Goal: Navigation & Orientation: Go to known website

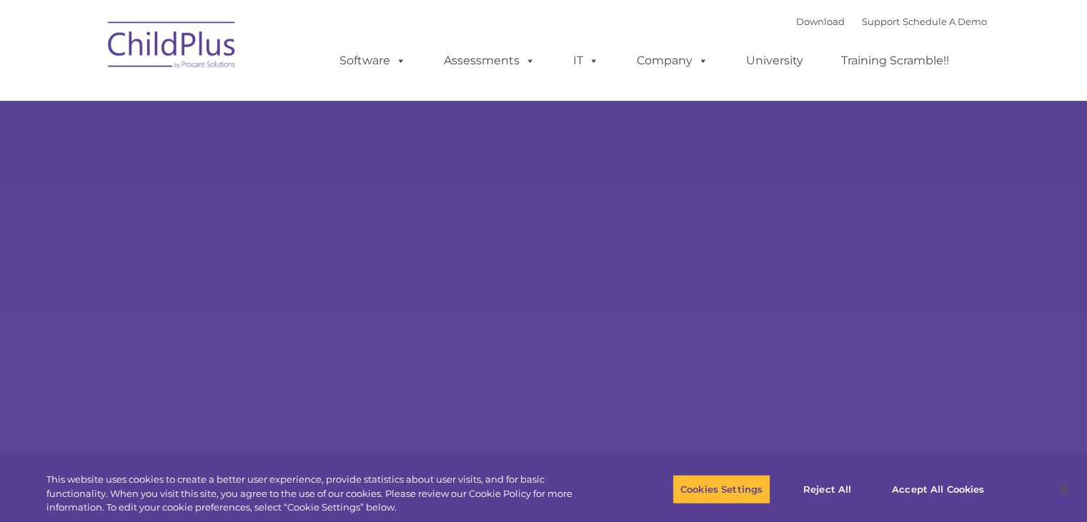
select select "MEDIUM"
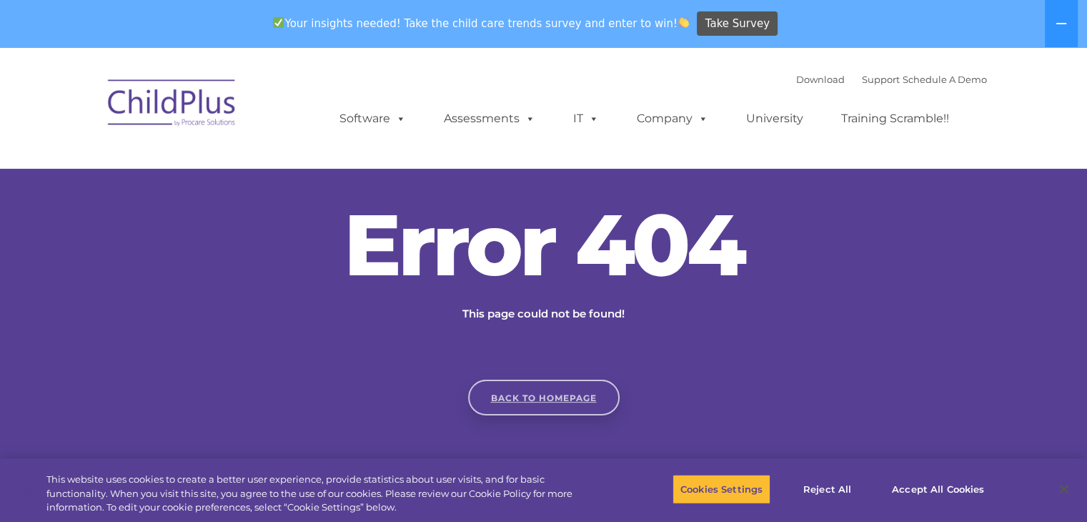
click at [558, 397] on link "Back to homepage" at bounding box center [544, 398] width 152 height 36
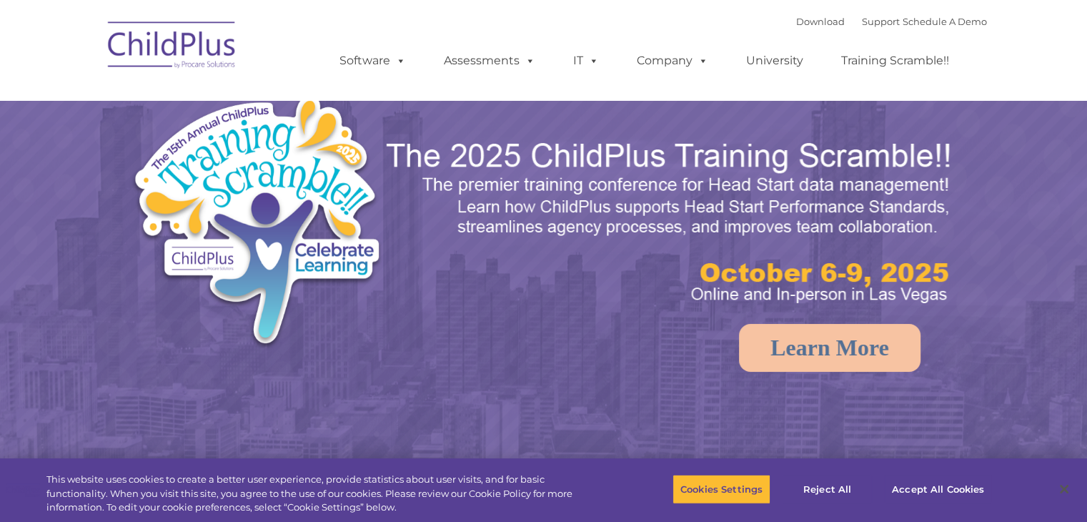
select select "MEDIUM"
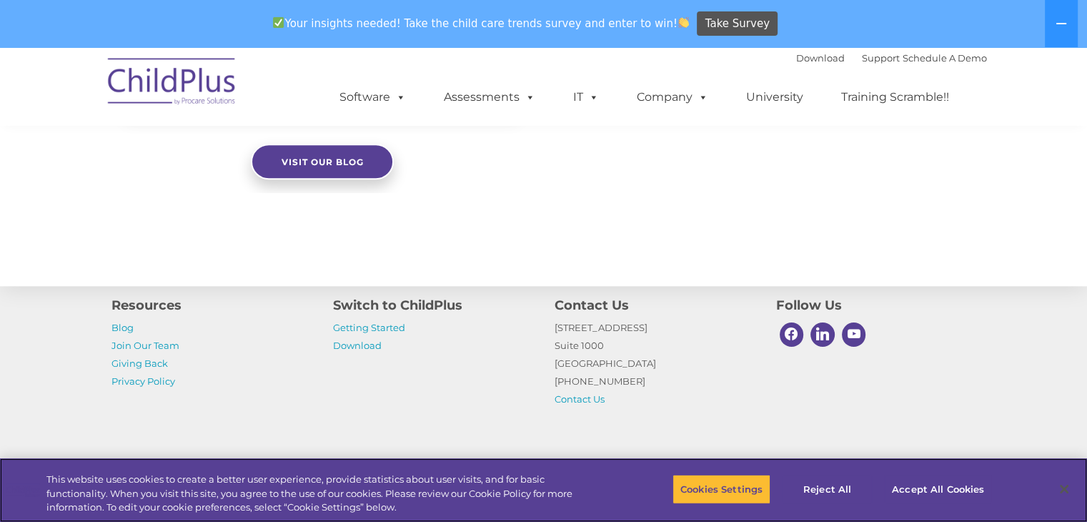
scroll to position [1643, 0]
